Goal: Check status: Check status

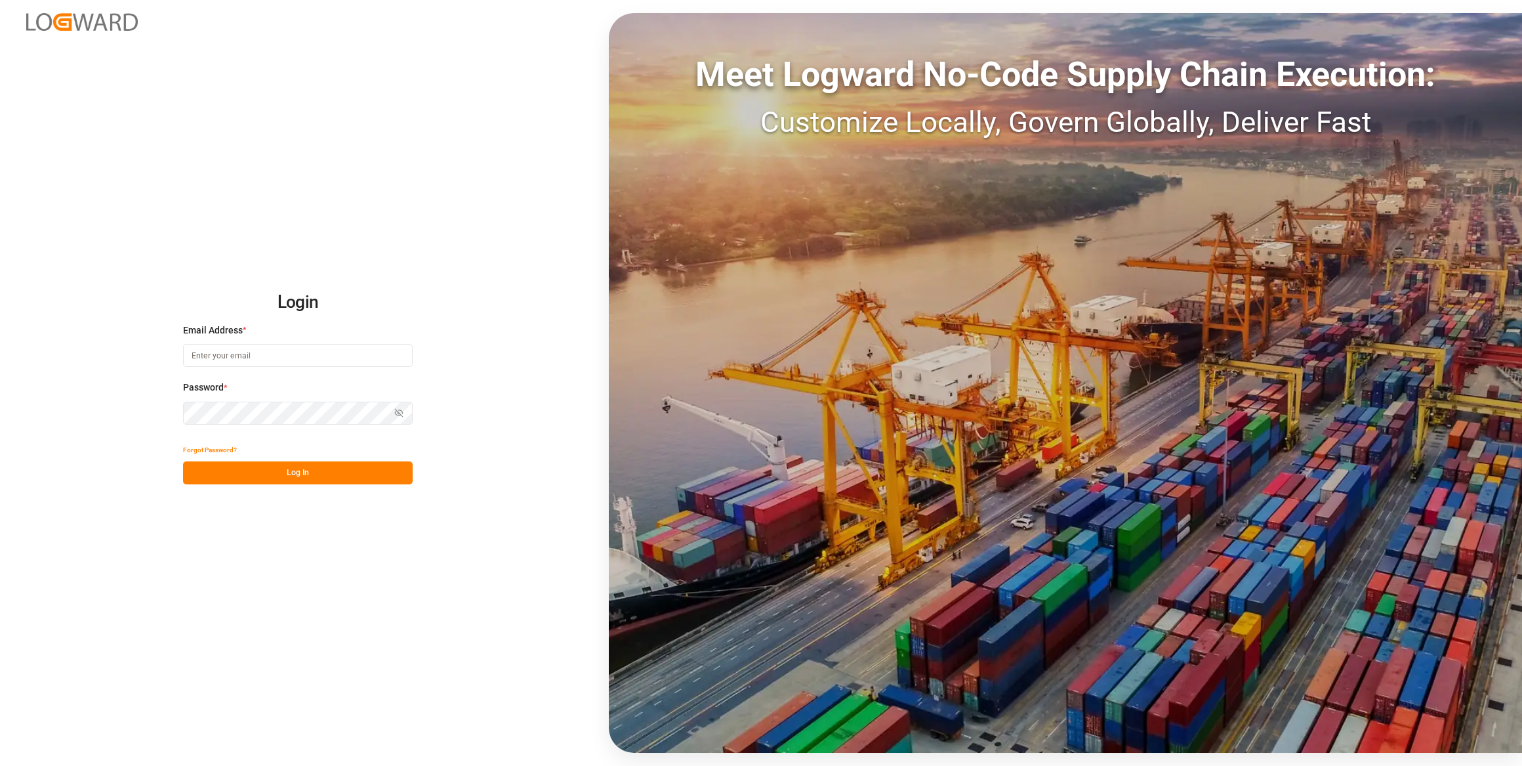
type input "[EMAIL_ADDRESS][PERSON_NAME][DOMAIN_NAME]"
click at [346, 473] on button "Log In" at bounding box center [298, 472] width 230 height 23
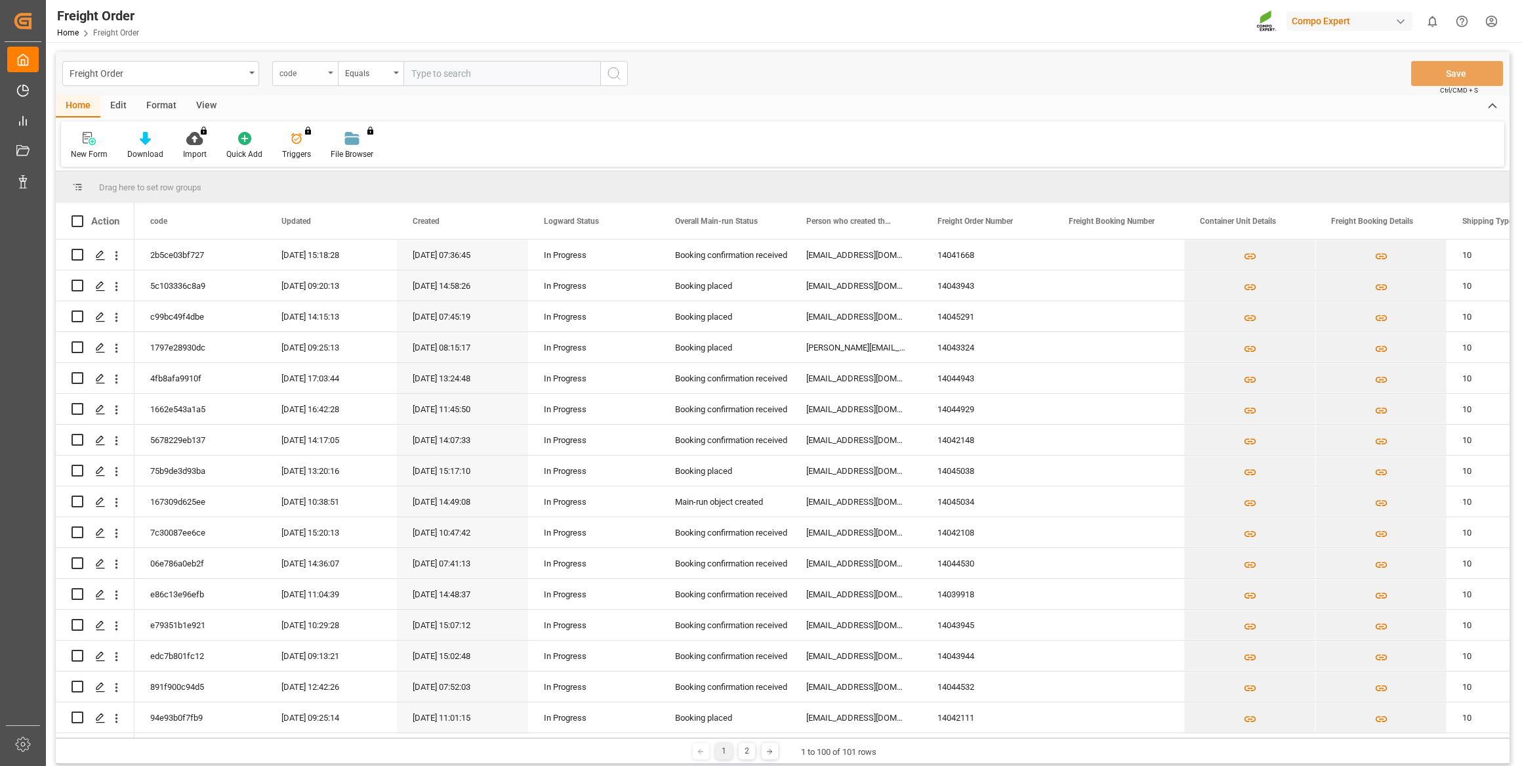
click at [308, 67] on div "code" at bounding box center [301, 71] width 45 height 15
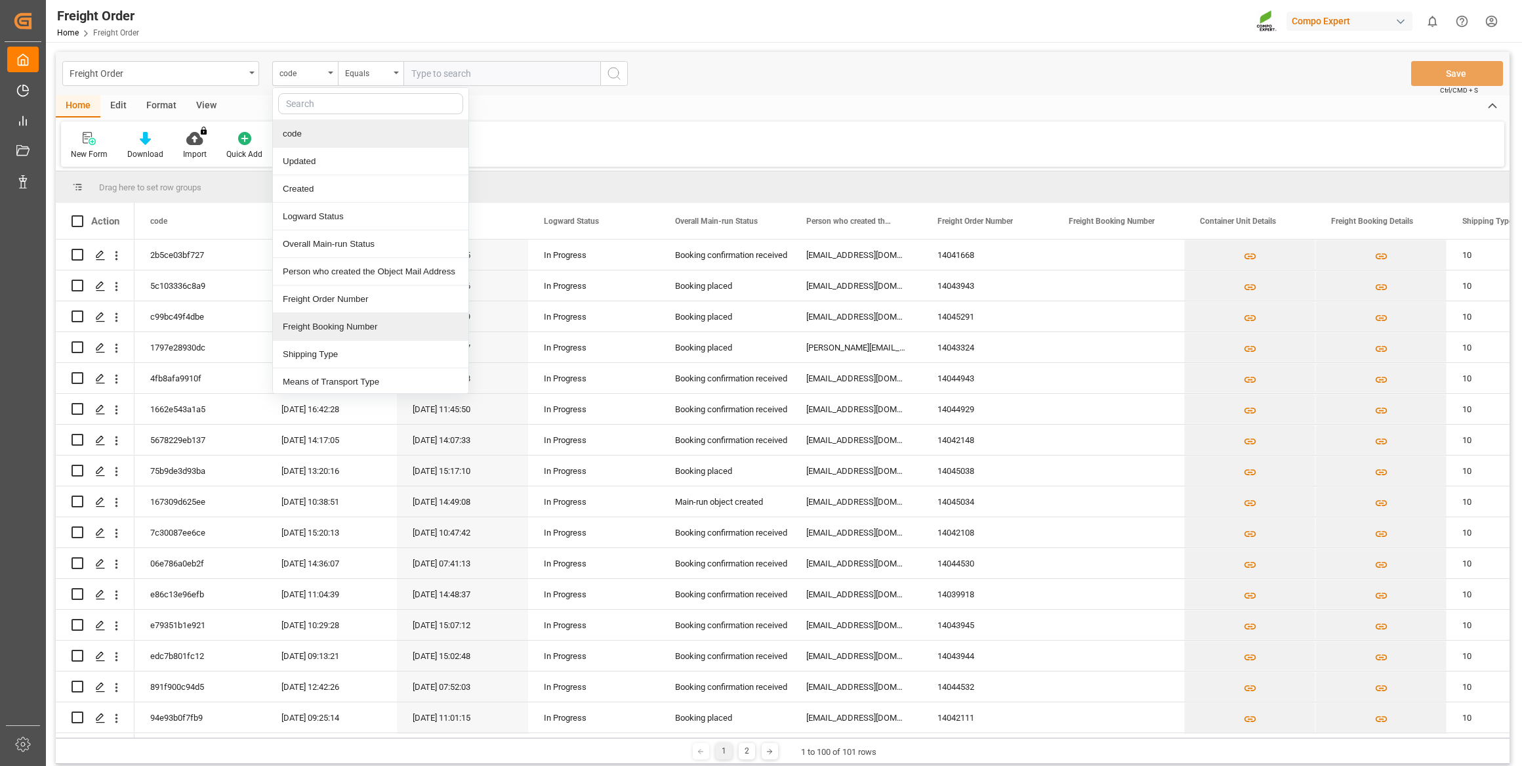
click at [342, 325] on div "Freight Booking Number" at bounding box center [370, 327] width 195 height 28
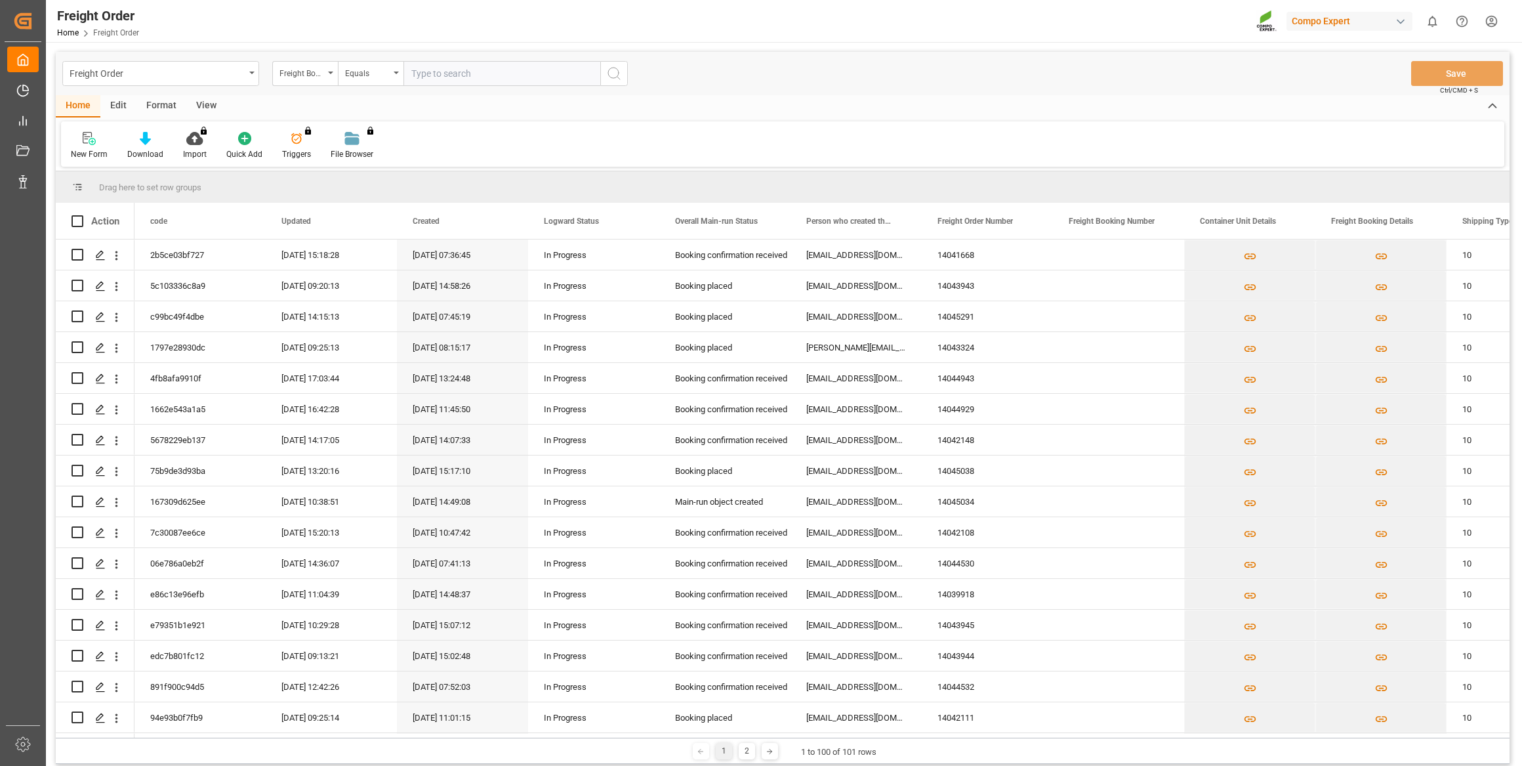
click at [476, 70] on input "text" at bounding box center [501, 73] width 197 height 25
paste input "6200000533"
type input "6200000533"
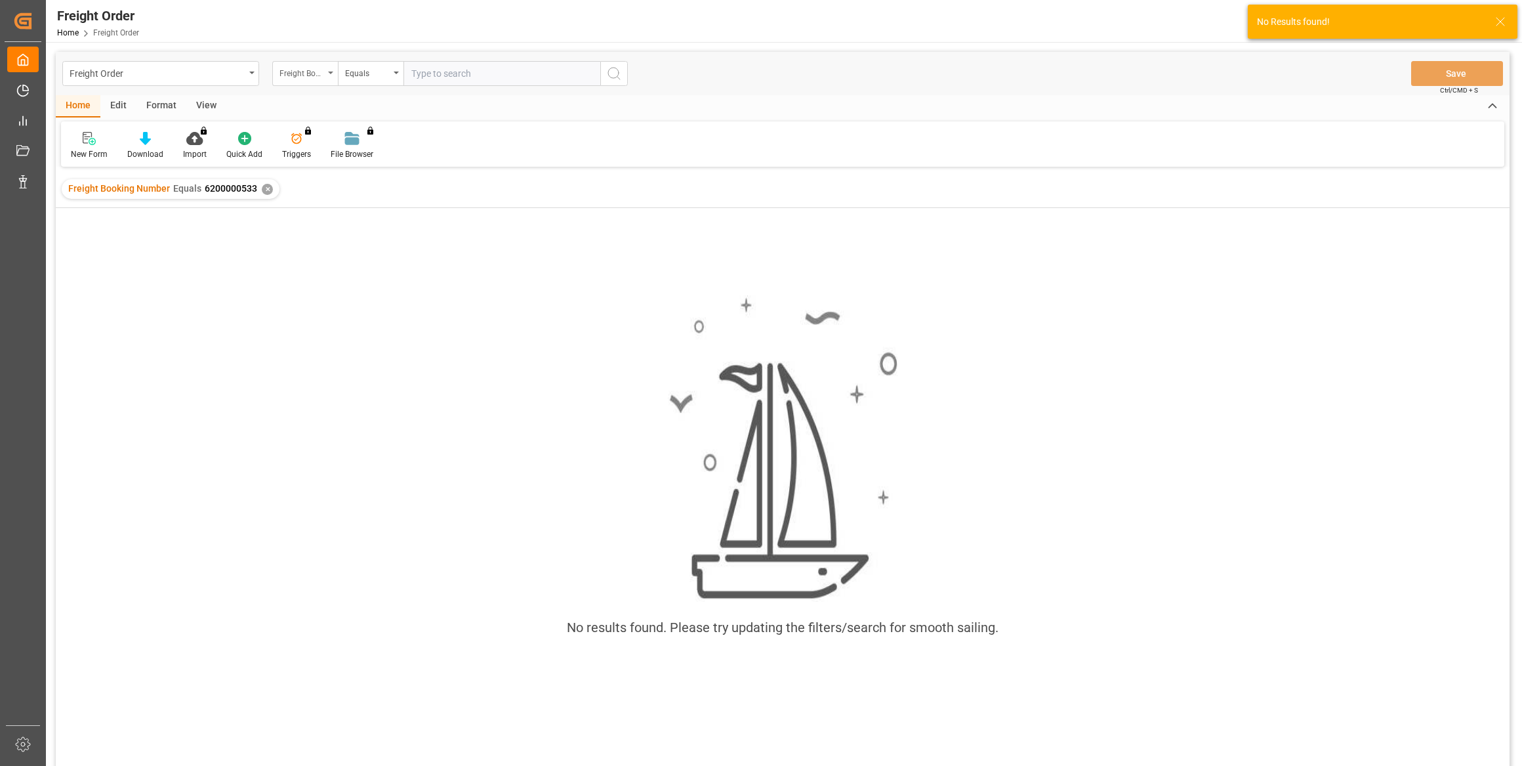
click at [312, 79] on div "Freight Booking Number" at bounding box center [305, 73] width 66 height 25
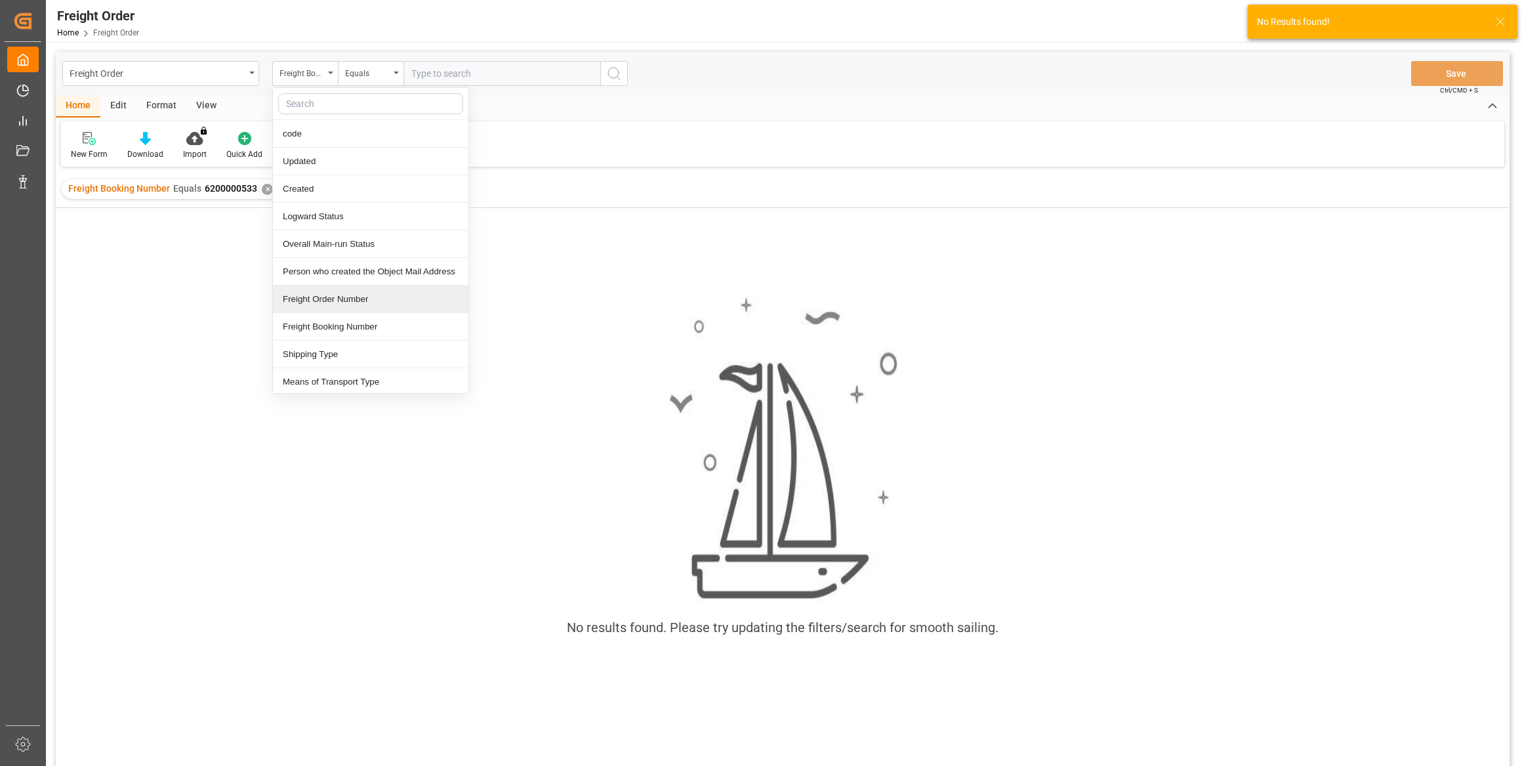
click at [361, 295] on div "Freight Order Number" at bounding box center [370, 299] width 195 height 28
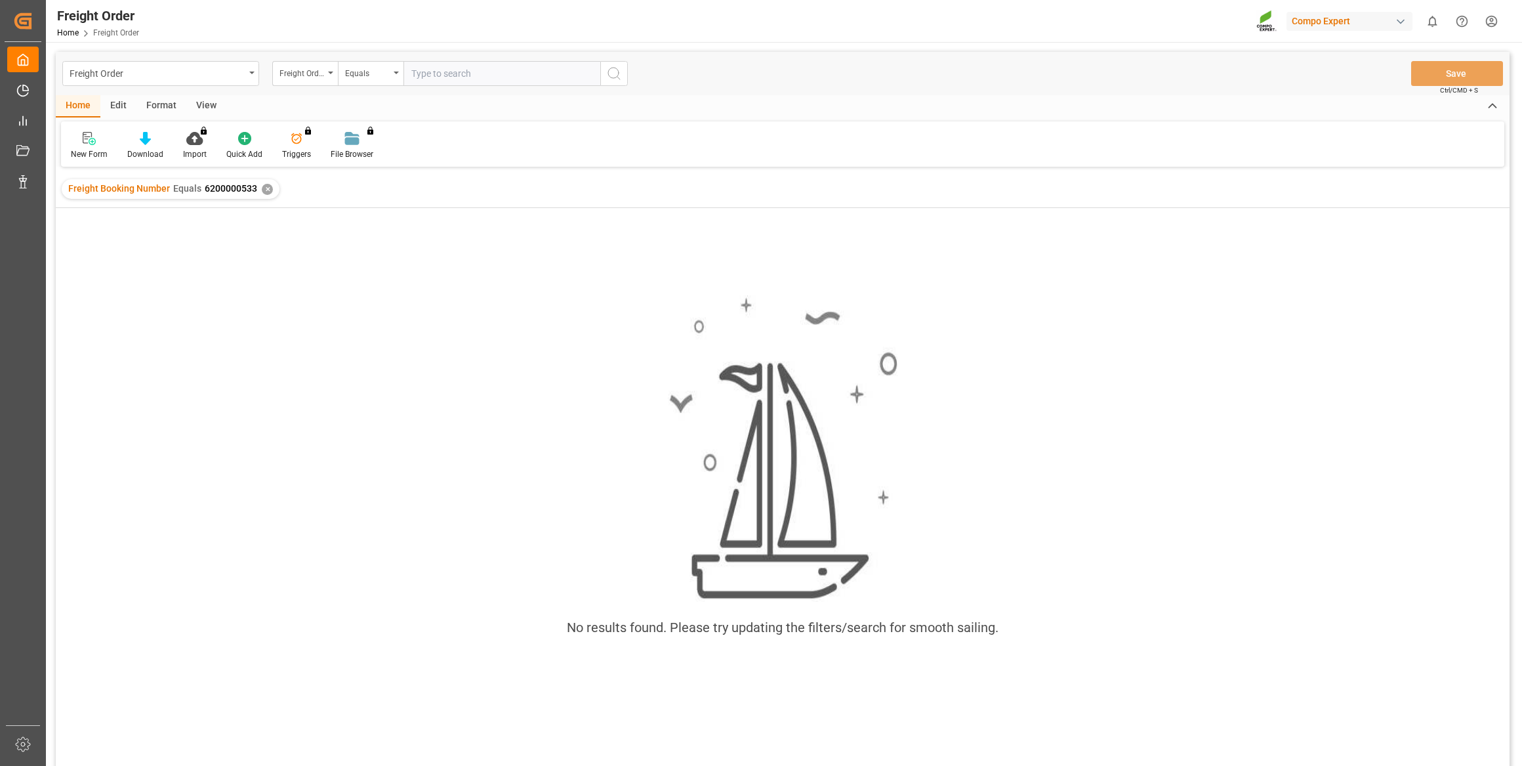
click at [266, 190] on div "✕" at bounding box center [267, 189] width 11 height 11
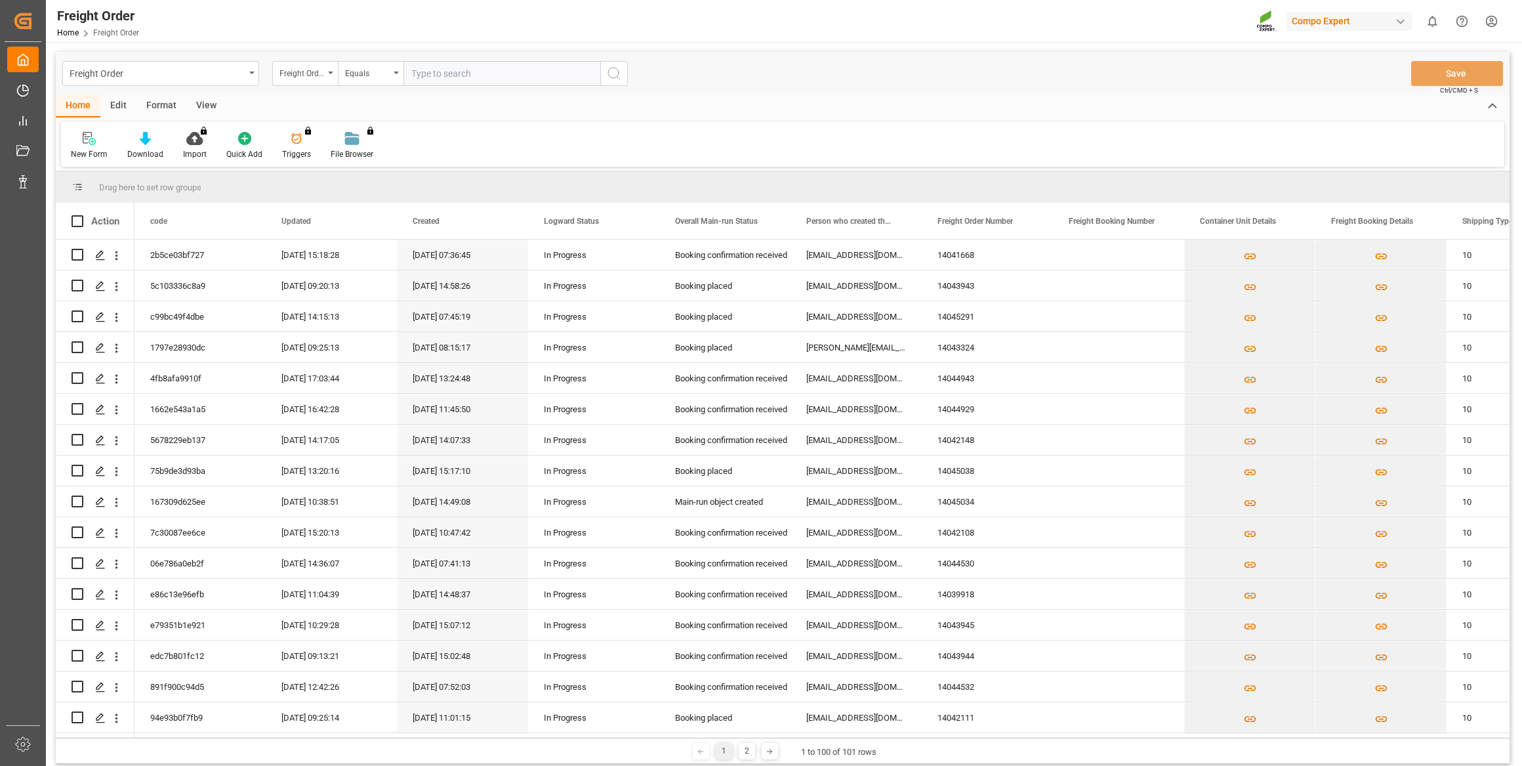
click at [460, 79] on input "text" at bounding box center [501, 73] width 197 height 25
paste input "6200000533"
type input "6200000533"
click at [619, 78] on line "search button" at bounding box center [618, 78] width 3 height 3
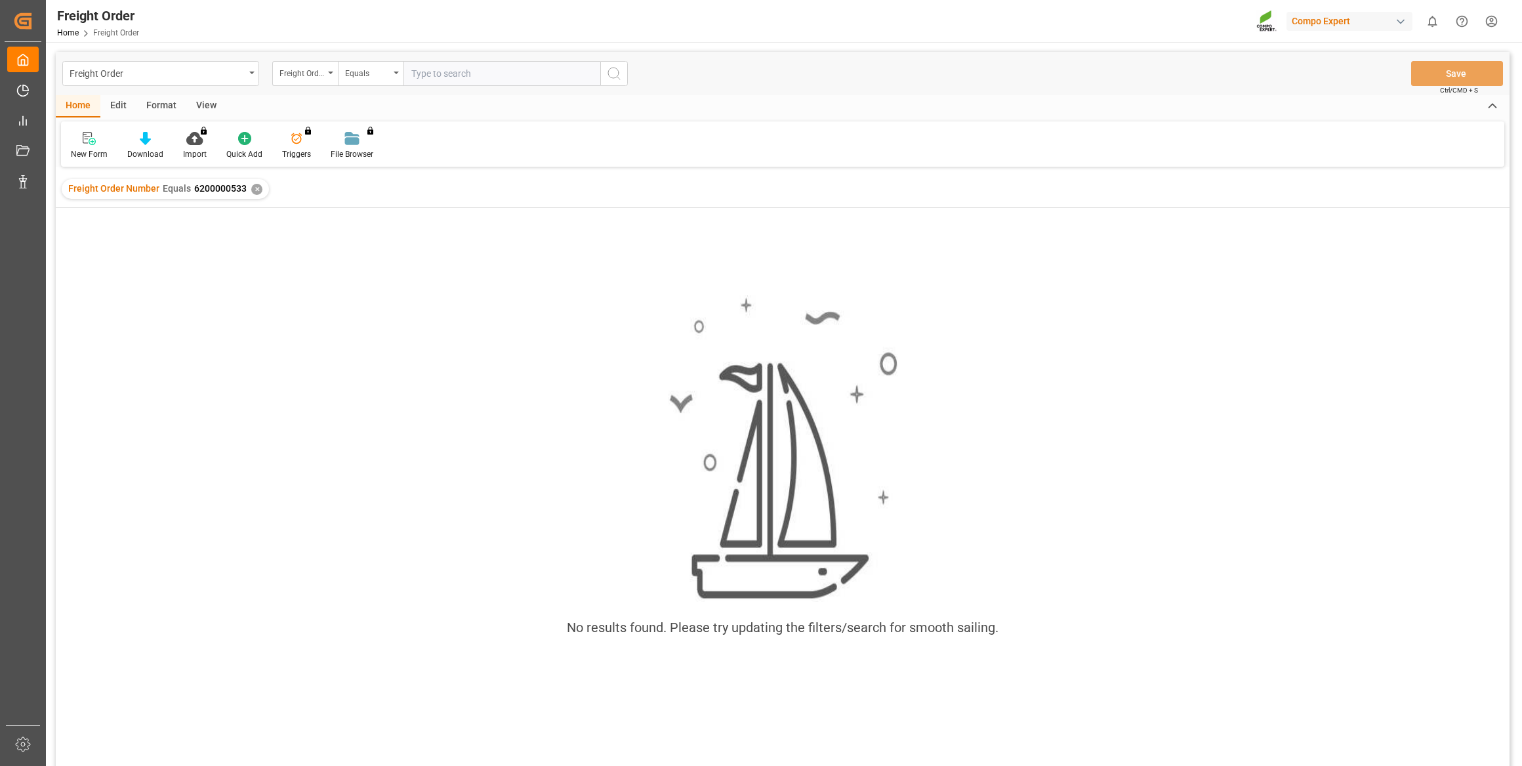
click at [445, 70] on input "text" at bounding box center [501, 73] width 197 height 25
paste input "6200000533"
type input "6200000533"
click at [606, 73] on icon "search button" at bounding box center [614, 74] width 16 height 16
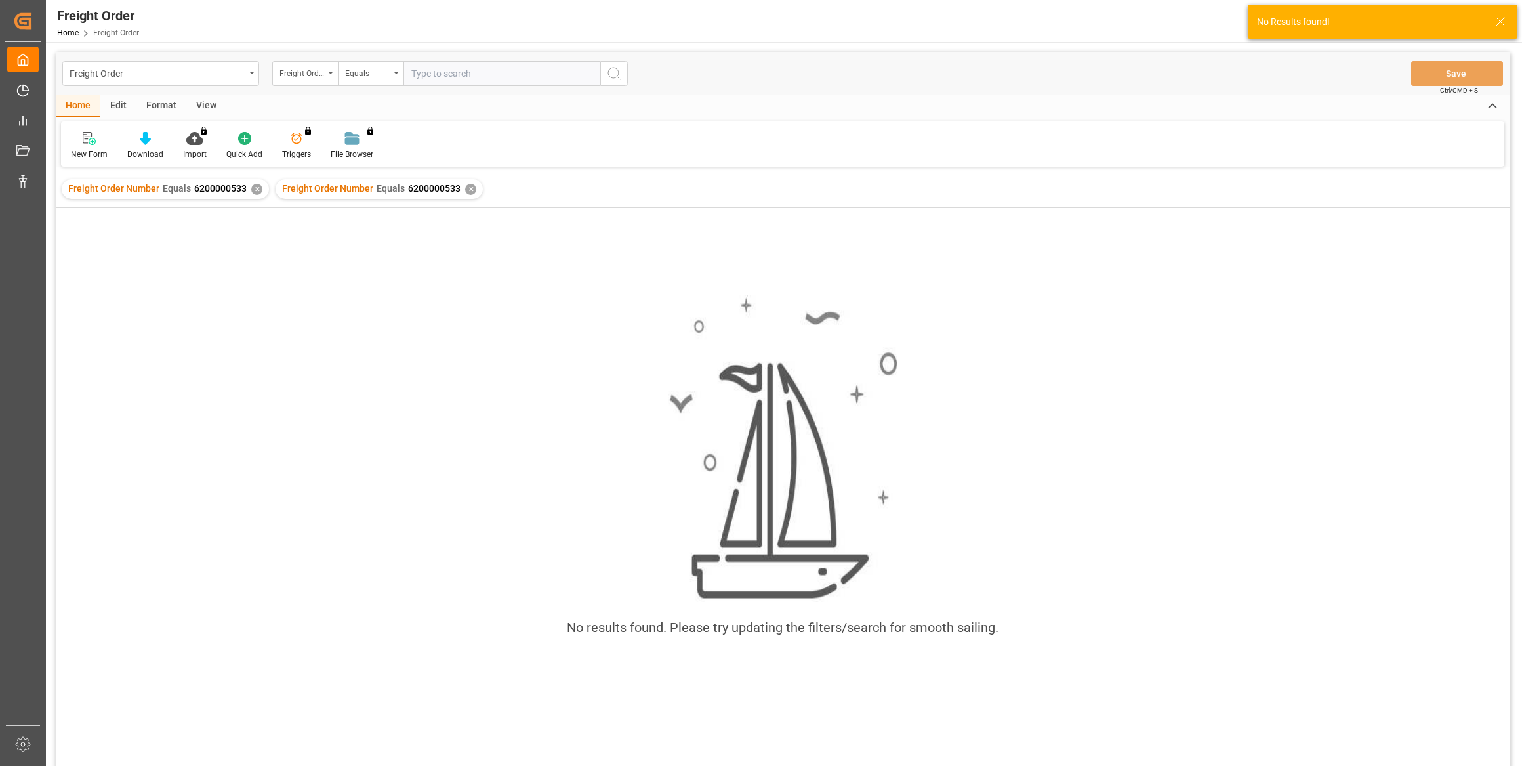
click at [251, 190] on div "✕" at bounding box center [256, 189] width 11 height 11
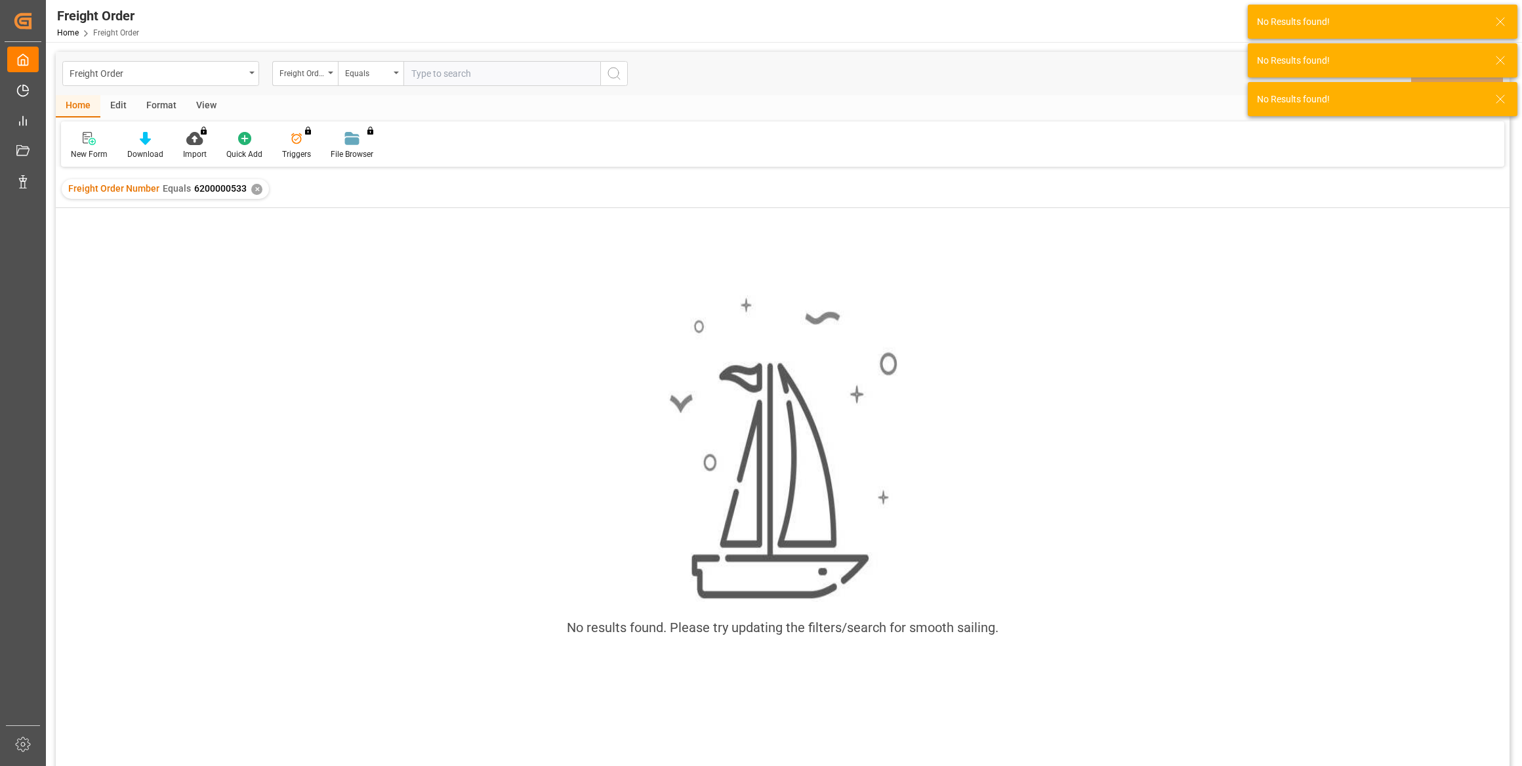
click at [251, 190] on div "✕" at bounding box center [256, 189] width 11 height 11
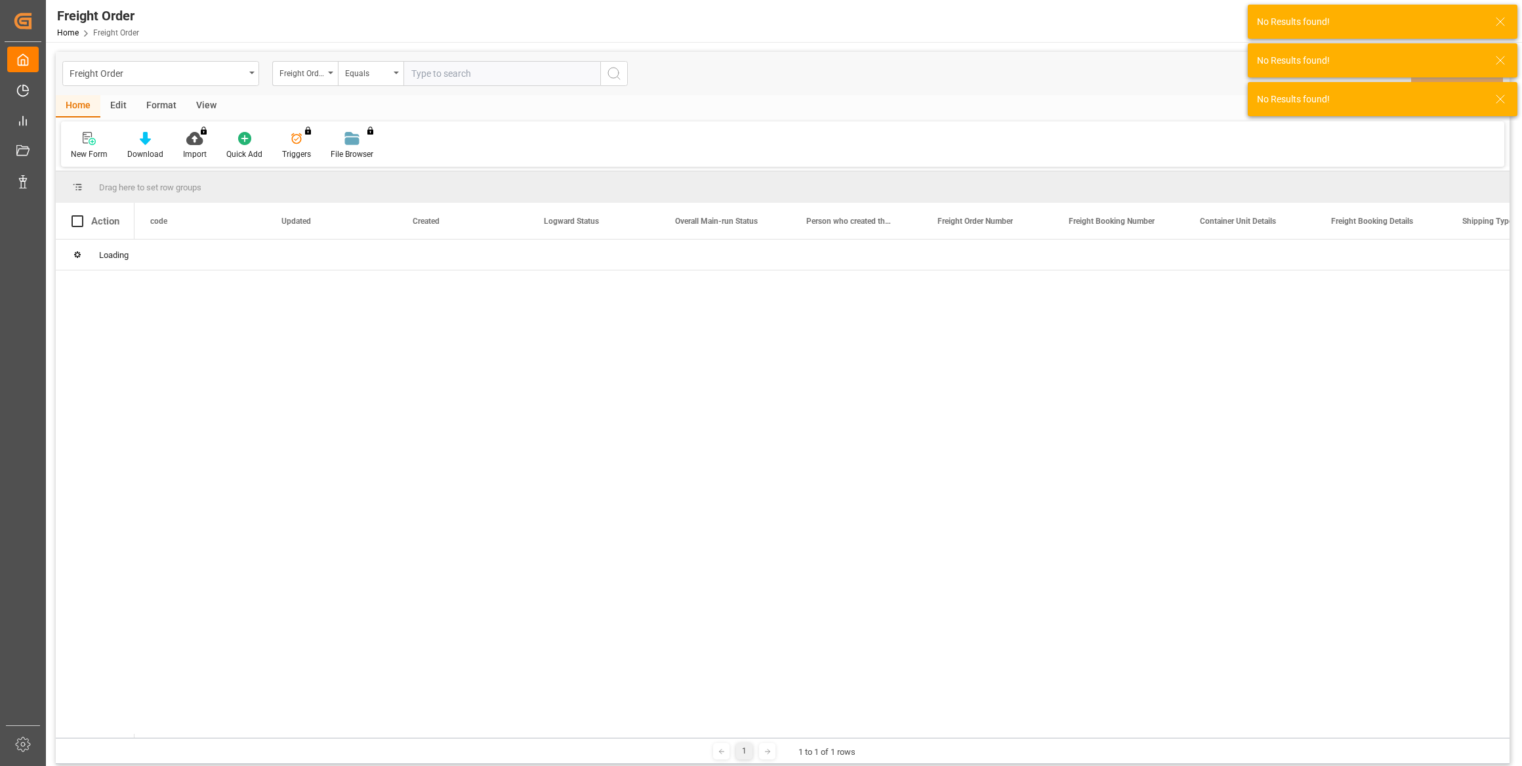
click at [476, 79] on input "text" at bounding box center [501, 73] width 197 height 25
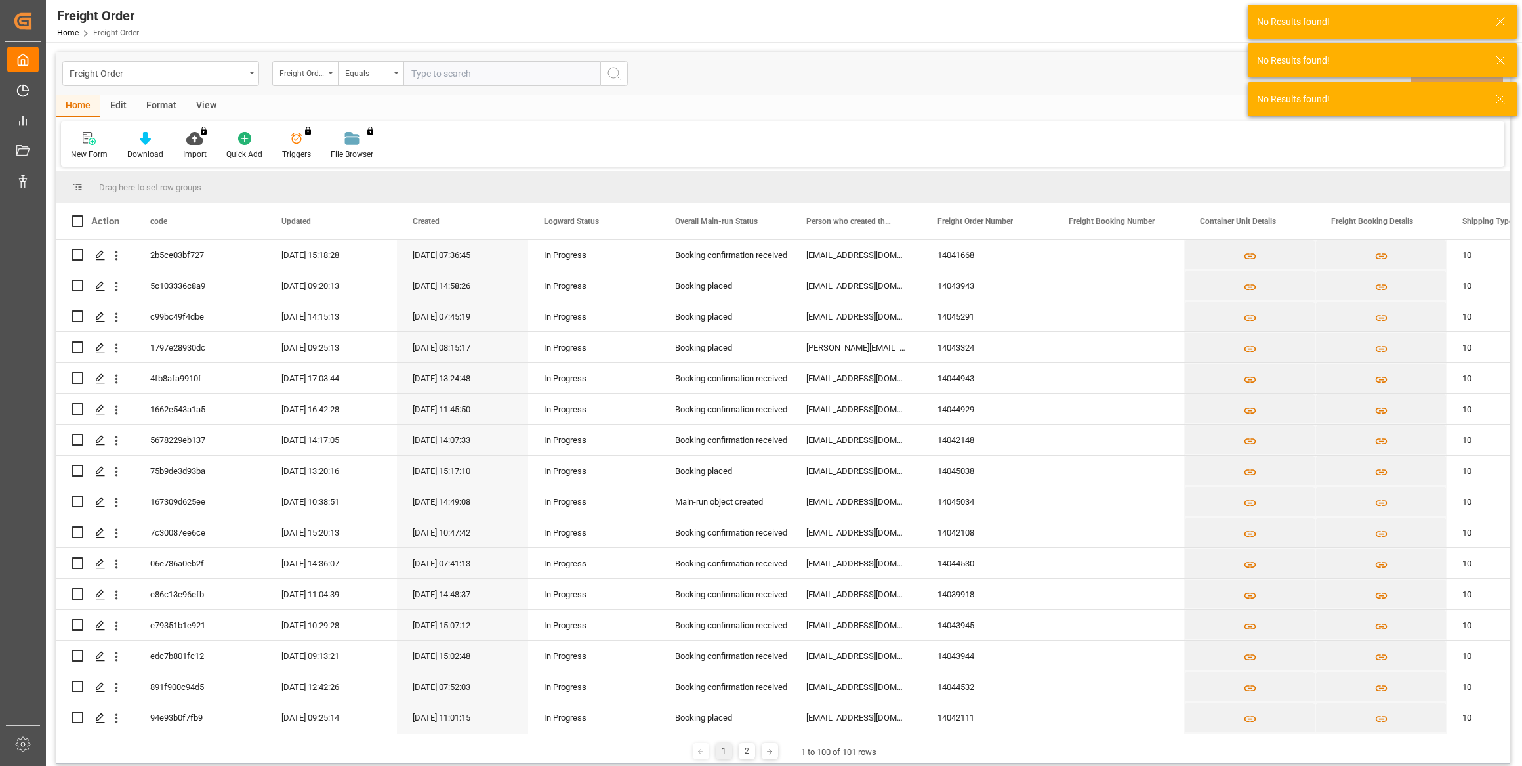
paste input "6200000533"
type input "6200000533"
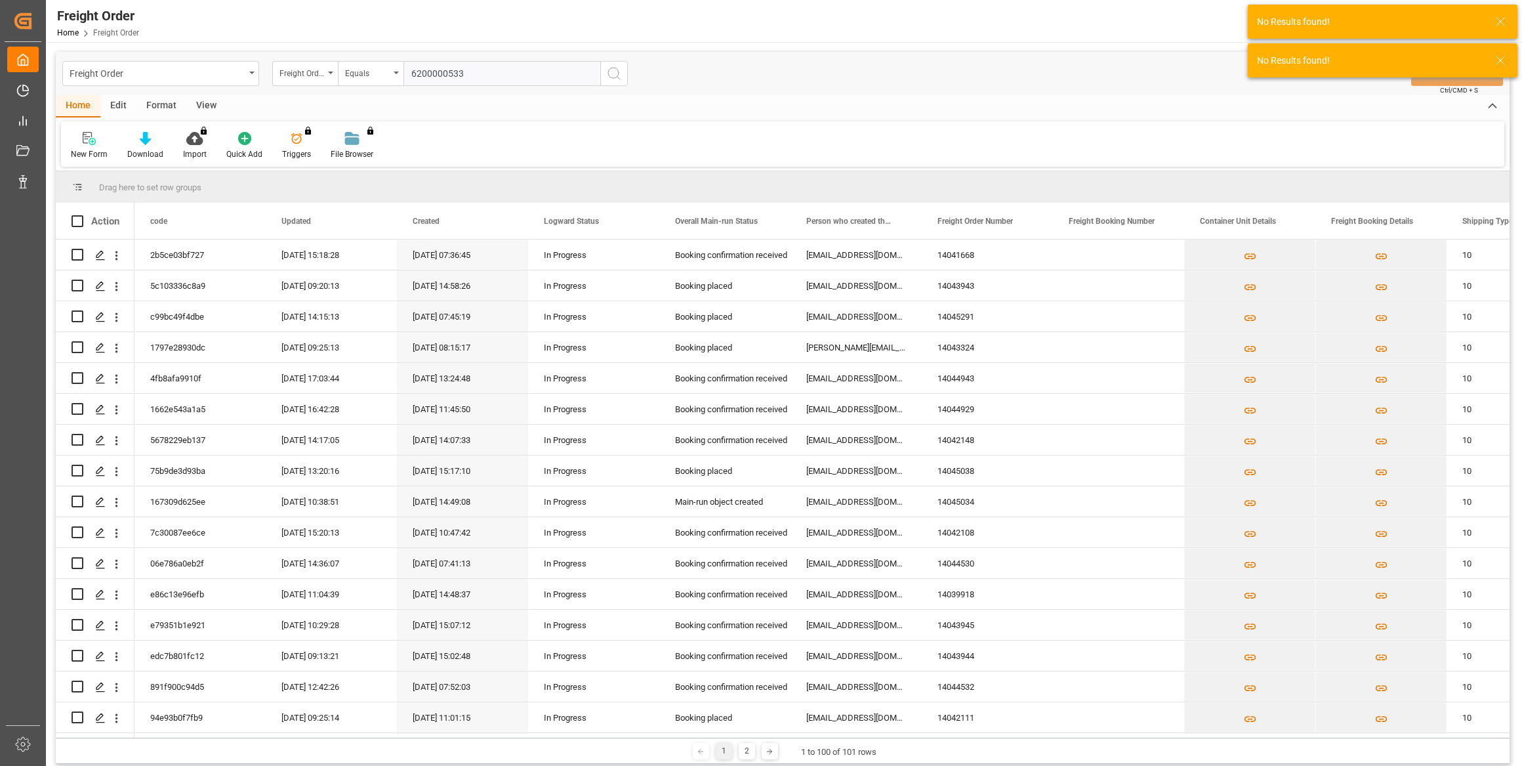
click at [623, 75] on button "search button" at bounding box center [614, 73] width 28 height 25
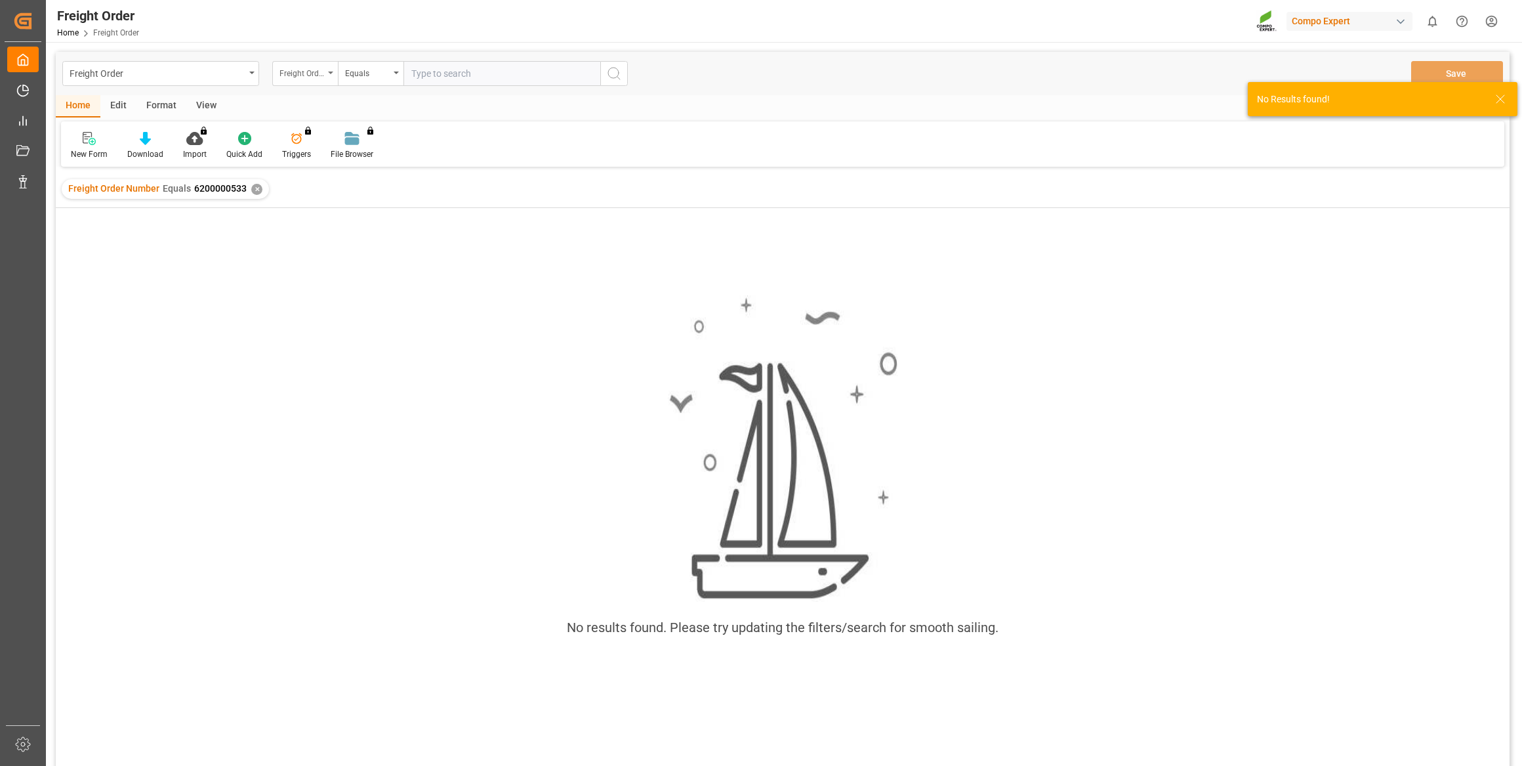
click at [309, 78] on div "Freight Order Number" at bounding box center [301, 71] width 45 height 15
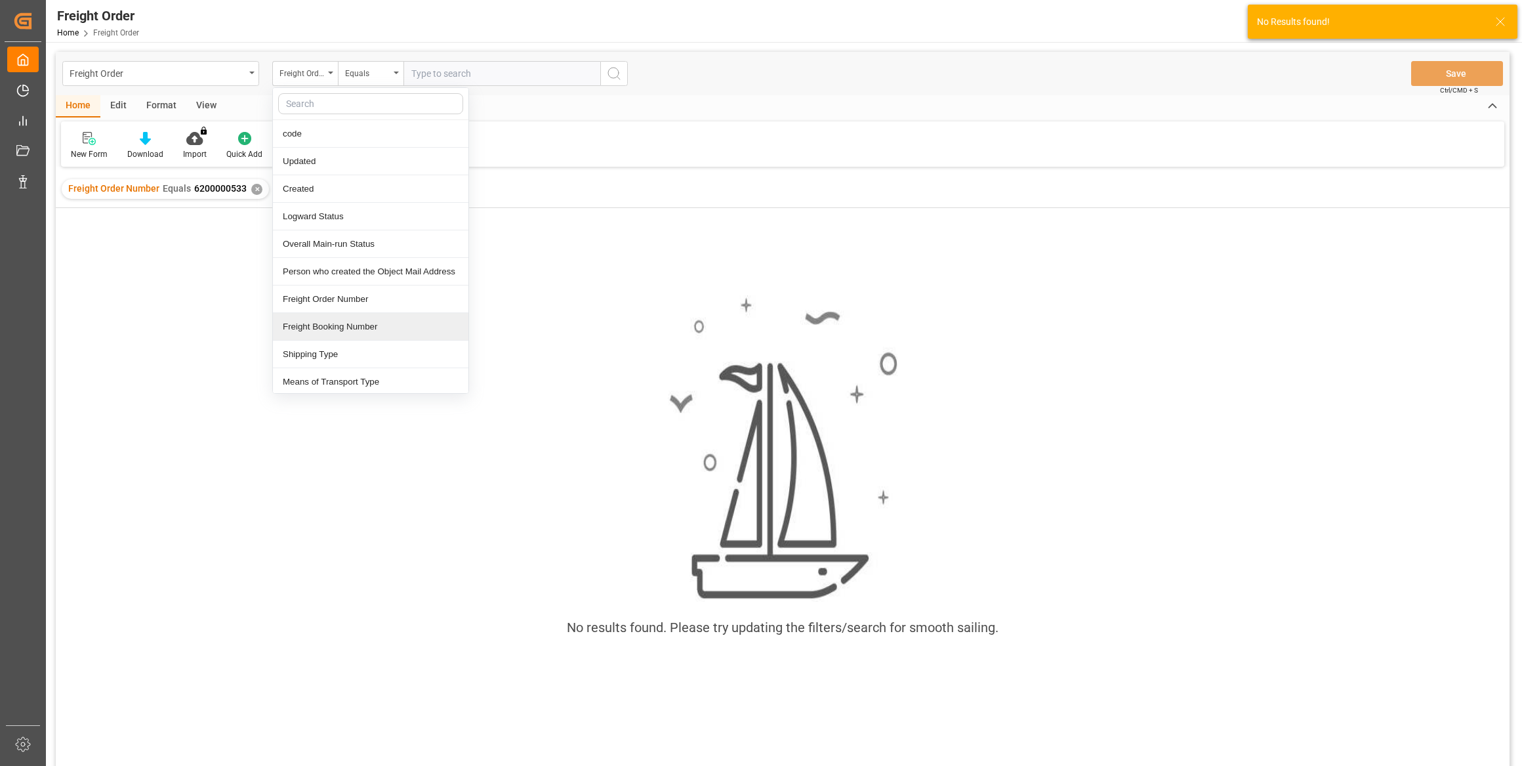
click at [335, 315] on div "Freight Booking Number" at bounding box center [370, 327] width 195 height 28
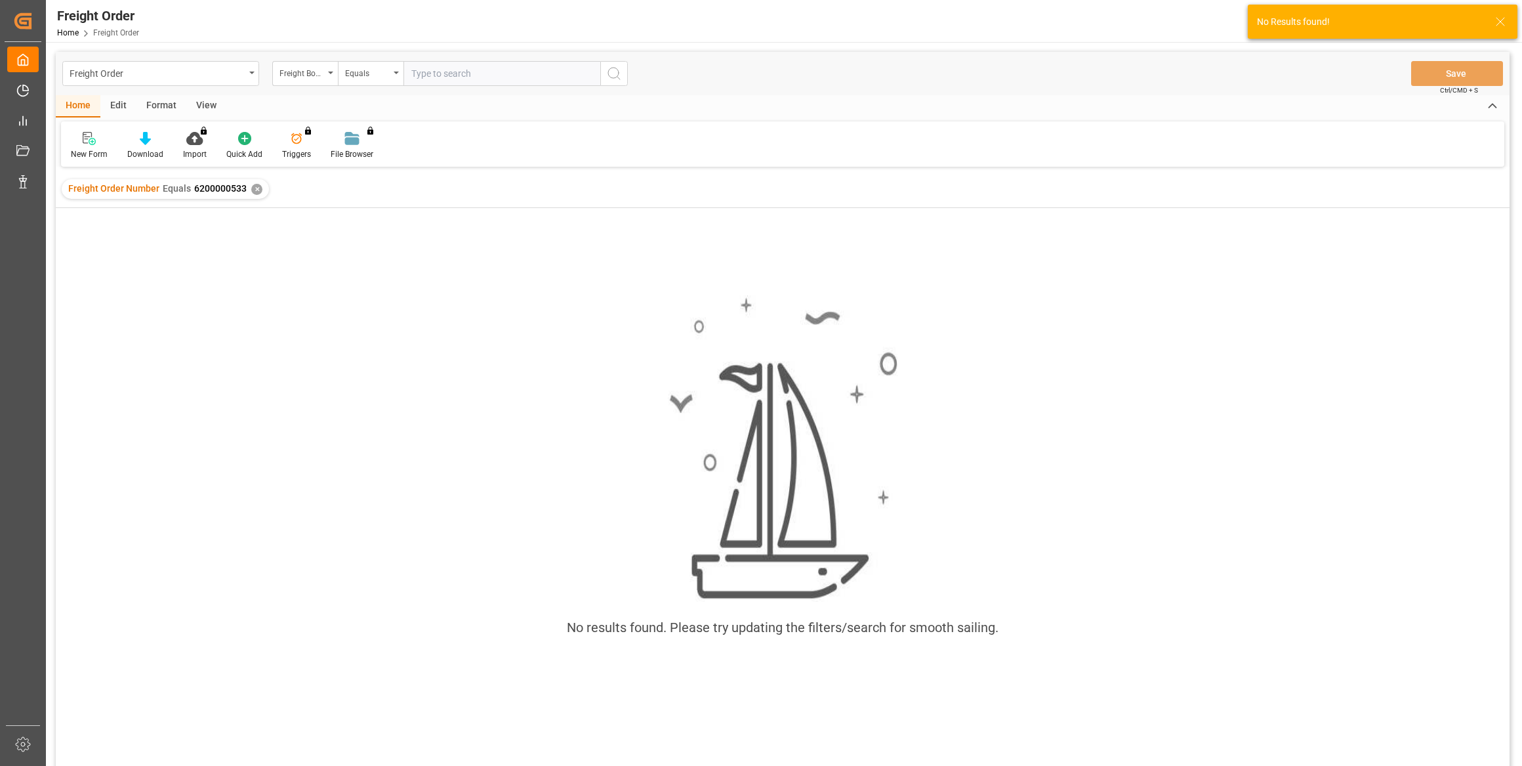
click at [432, 72] on input "text" at bounding box center [501, 73] width 197 height 25
paste input "6200000533"
type input "6200000533"
click at [254, 188] on div "✕" at bounding box center [256, 189] width 11 height 11
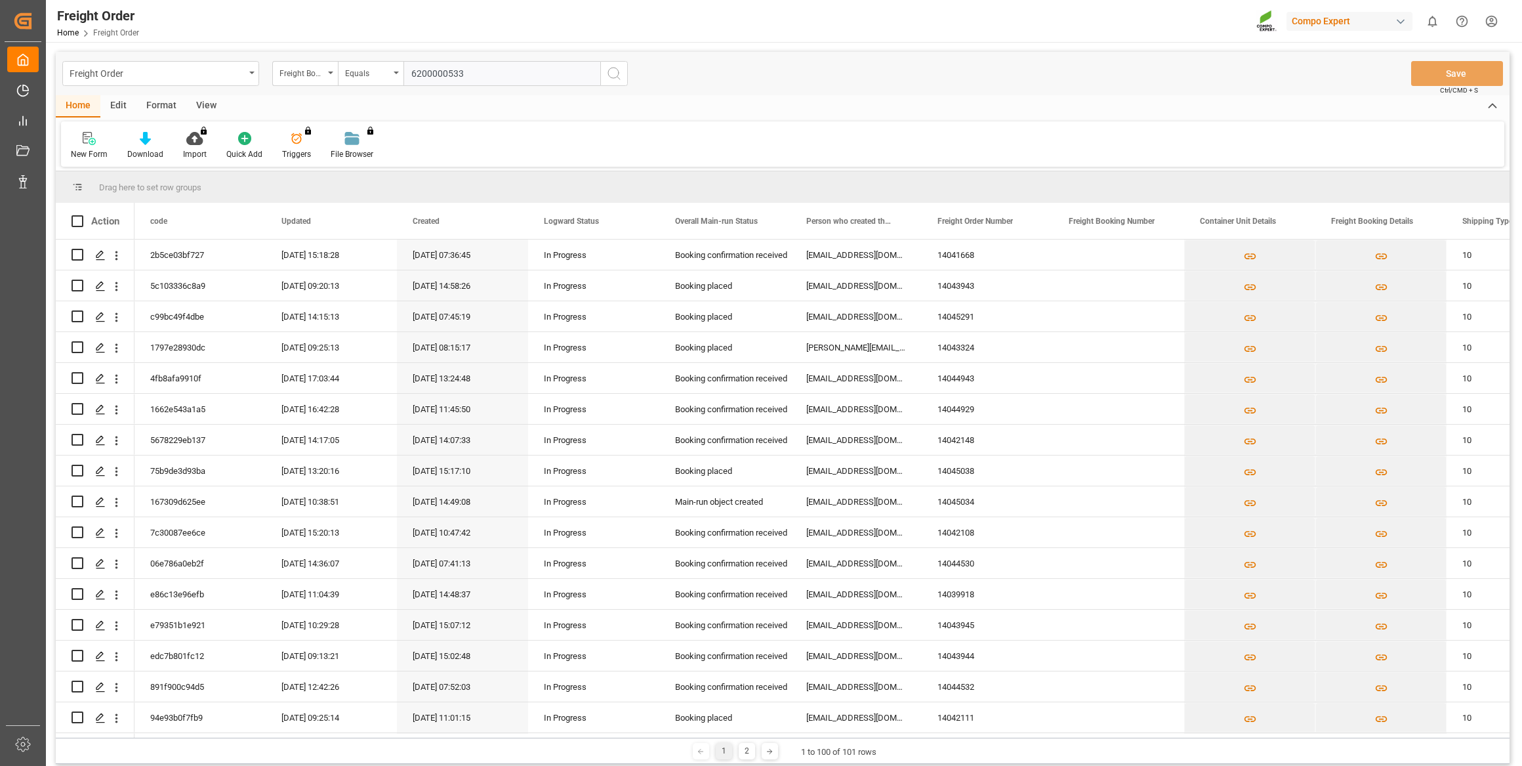
click at [614, 75] on icon "search button" at bounding box center [614, 74] width 16 height 16
